Goal: Obtain resource: Obtain resource

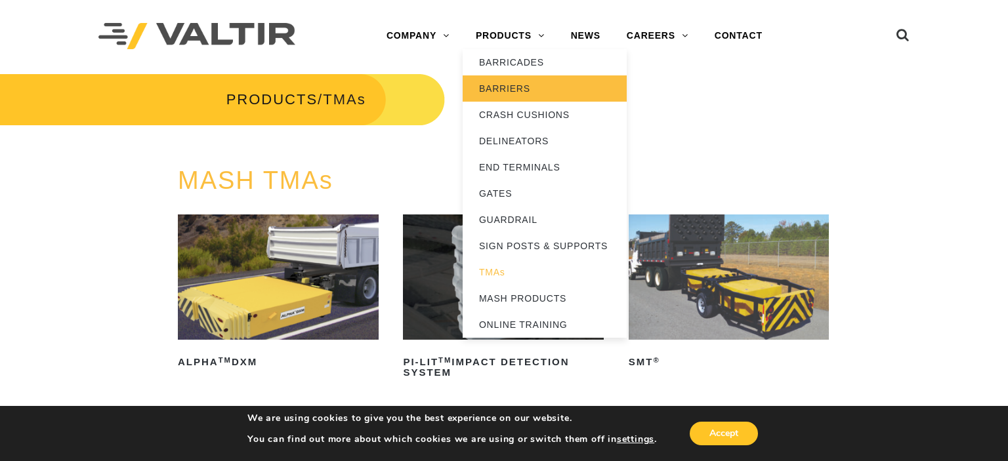
click at [502, 96] on link "BARRIERS" at bounding box center [545, 88] width 164 height 26
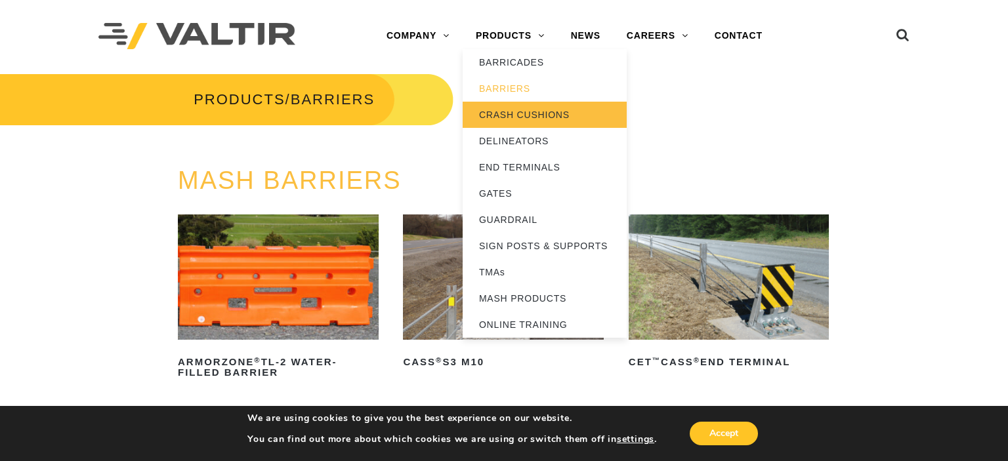
click at [519, 115] on link "CRASH CUSHIONS" at bounding box center [545, 115] width 164 height 26
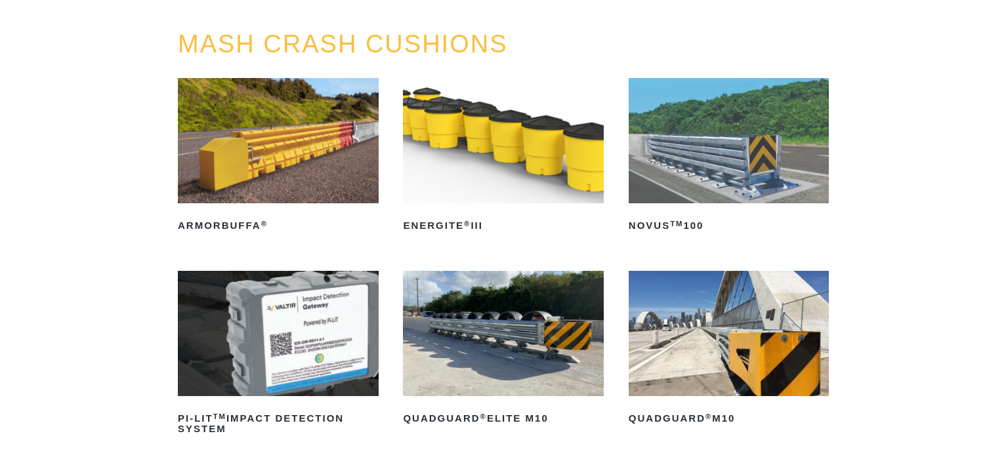
scroll to position [207, 0]
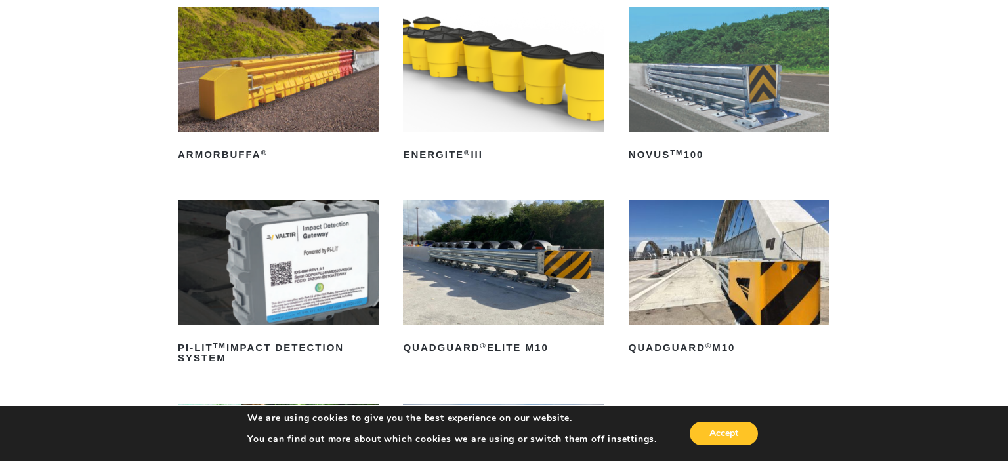
click at [726, 286] on img at bounding box center [729, 262] width 201 height 125
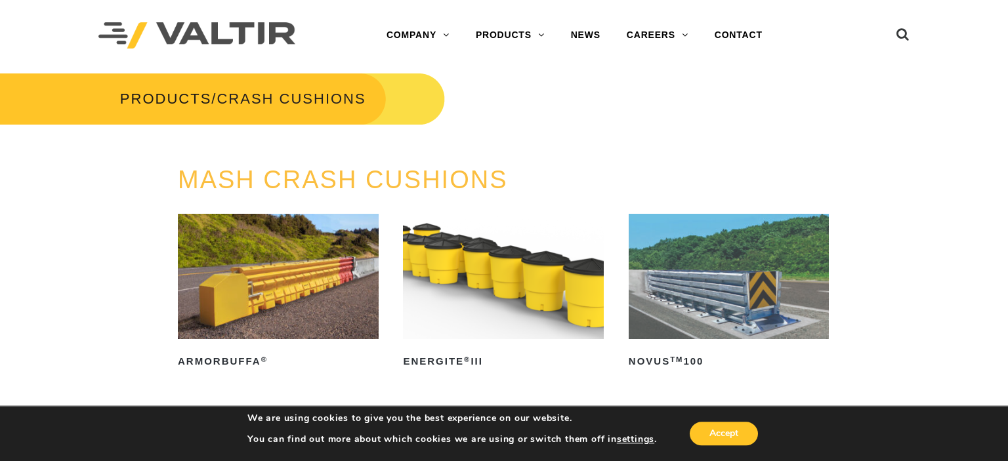
scroll to position [0, 0]
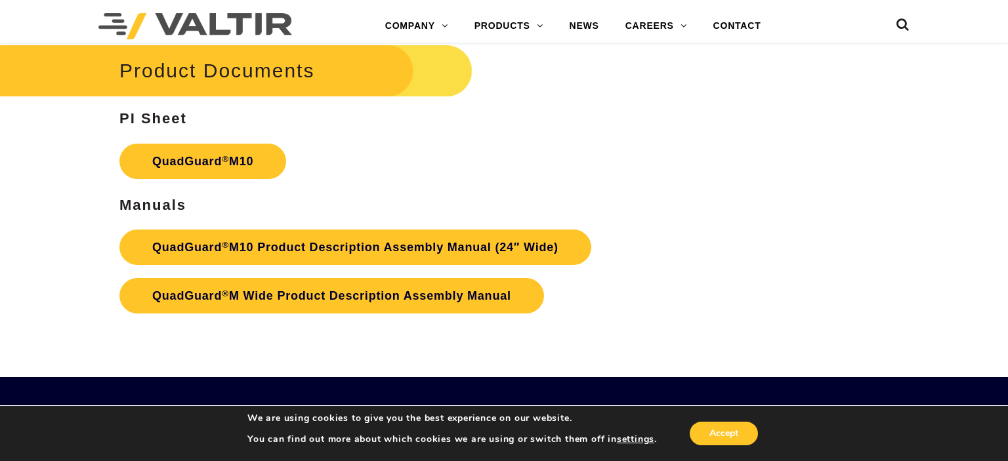
scroll to position [4174, 0]
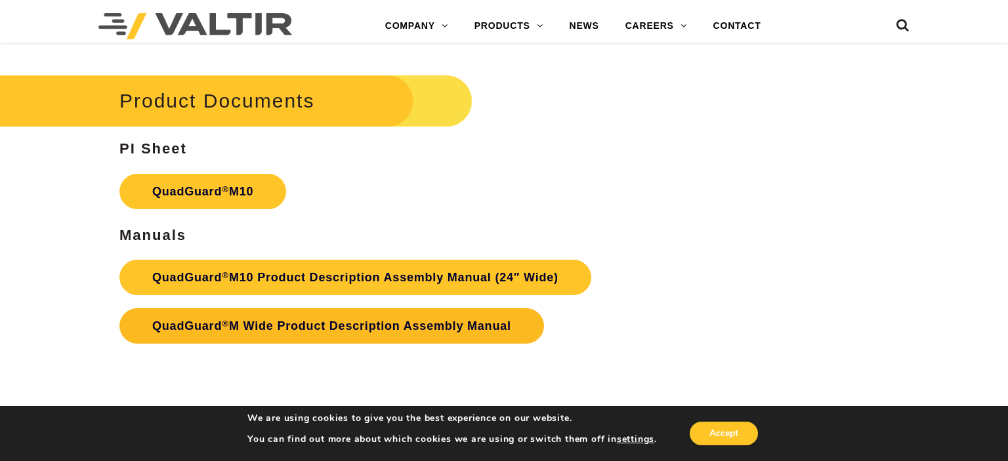
click at [341, 333] on link "QuadGuard ® M Wide Product Description Assembly Manual" at bounding box center [331, 325] width 425 height 35
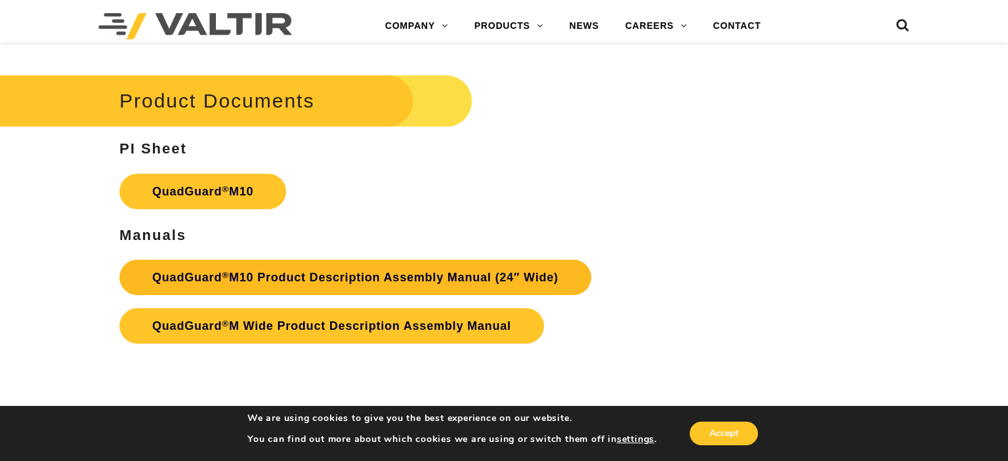
click at [339, 278] on link "QuadGuard ® M10 Product Description Assembly Manual (24″ Wide)" at bounding box center [355, 277] width 472 height 35
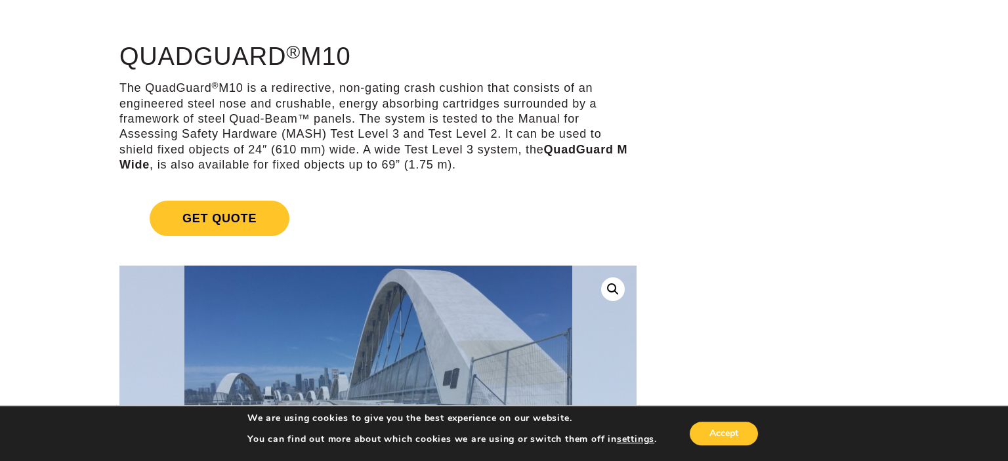
scroll to position [0, 0]
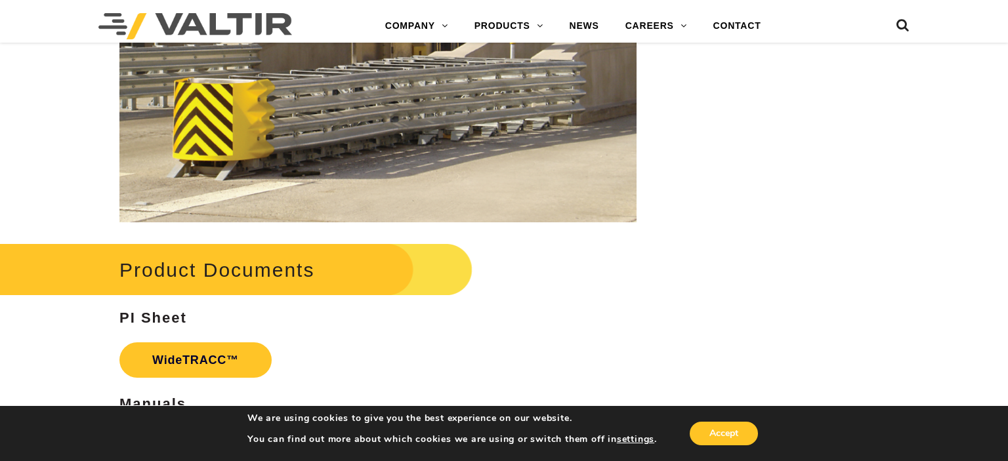
scroll to position [2217, 0]
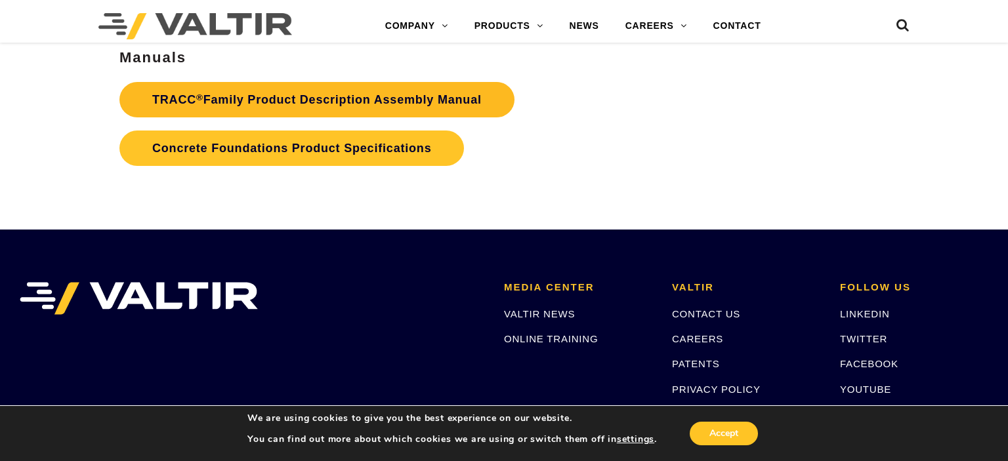
click at [300, 110] on link "TRACC ® Family Product Description Assembly Manual" at bounding box center [316, 99] width 395 height 35
